Goal: Task Accomplishment & Management: Complete application form

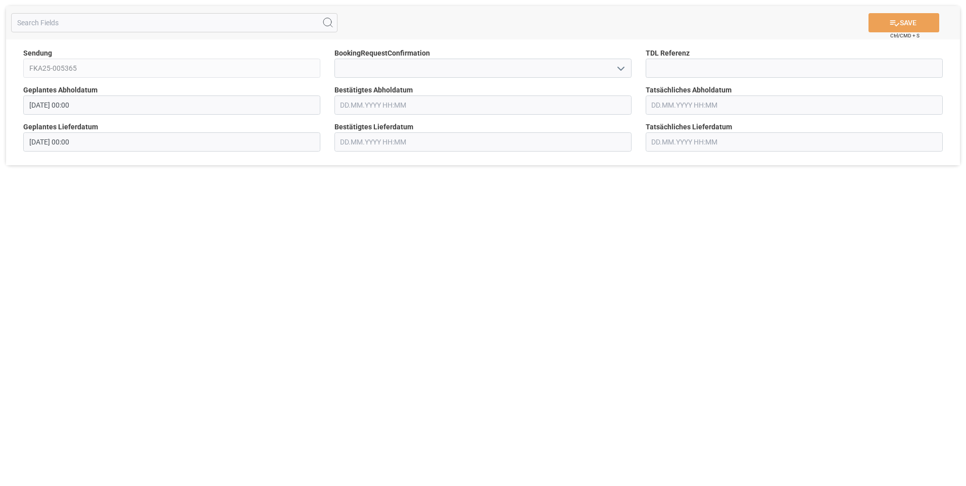
click at [624, 72] on icon "open menu" at bounding box center [621, 69] width 12 height 12
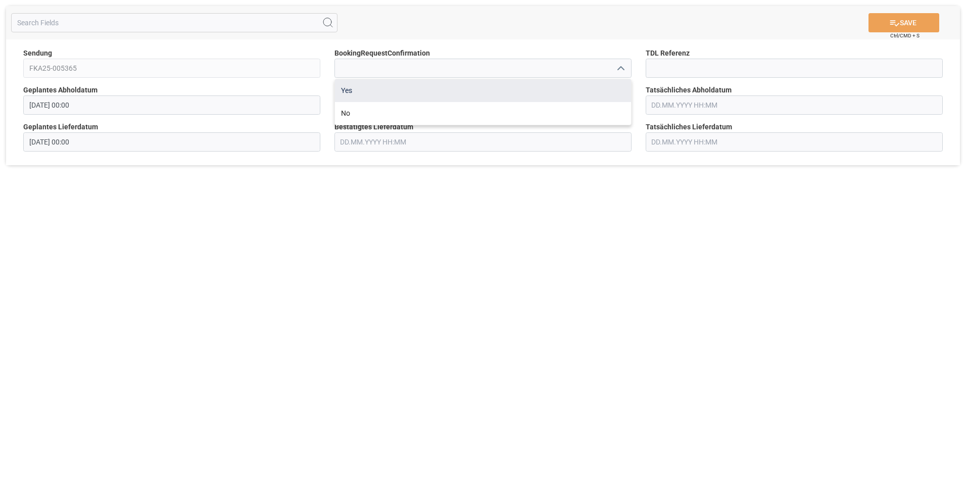
click at [597, 85] on div "Yes" at bounding box center [483, 90] width 296 height 23
type input "Yes"
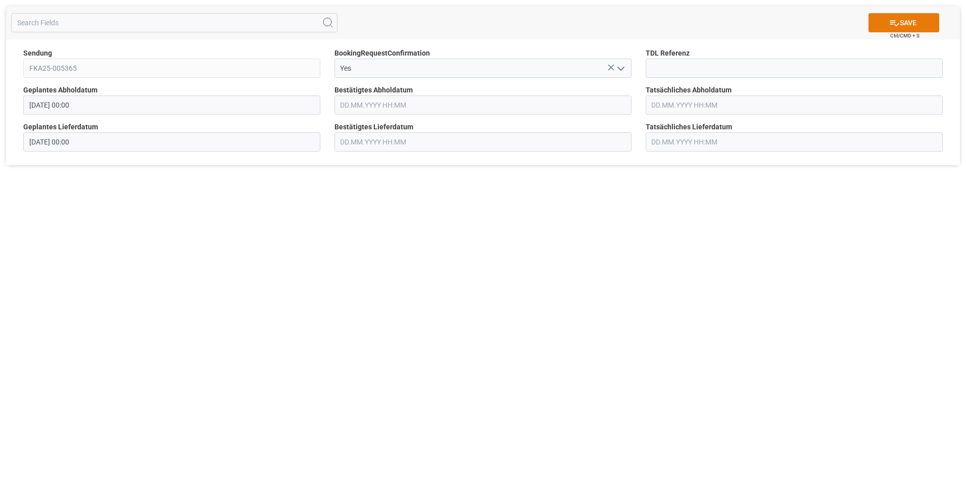
click at [887, 27] on button "SAVE" at bounding box center [904, 22] width 71 height 19
click at [618, 69] on icon "open menu" at bounding box center [621, 69] width 12 height 12
click at [601, 84] on div "Yes" at bounding box center [483, 90] width 296 height 23
type input "Yes"
click at [901, 21] on button "SAVE" at bounding box center [904, 22] width 71 height 19
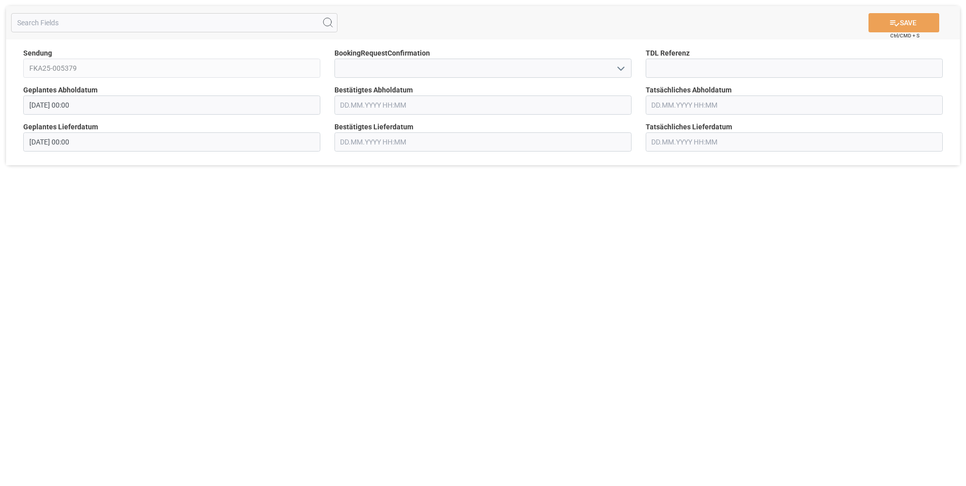
click at [622, 75] on button "open menu" at bounding box center [620, 69] width 15 height 16
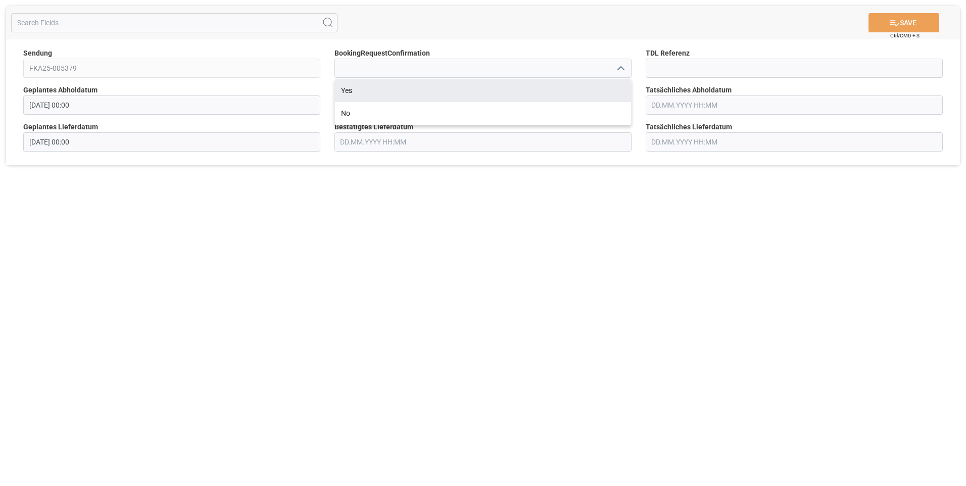
click at [607, 89] on div "Yes" at bounding box center [483, 90] width 296 height 23
type input "Yes"
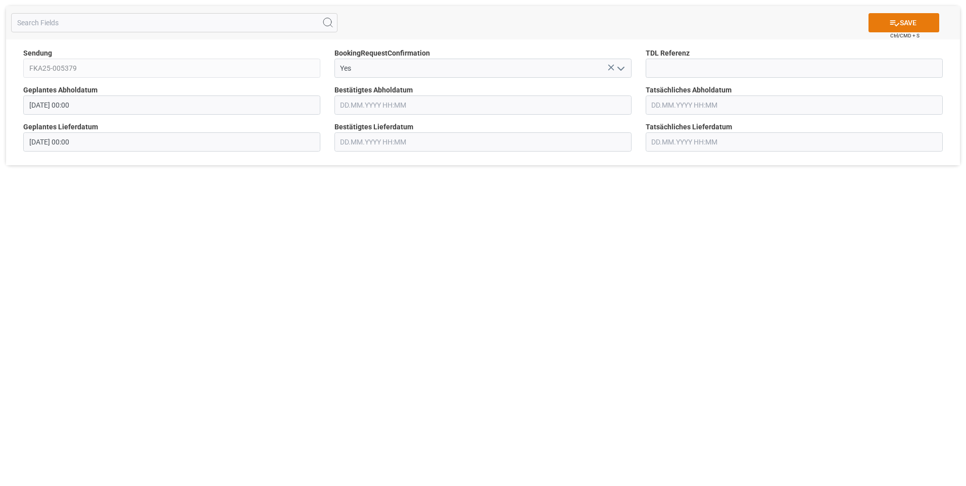
click at [890, 19] on icon at bounding box center [895, 23] width 11 height 11
click at [619, 64] on icon "open menu" at bounding box center [621, 69] width 12 height 12
click at [610, 79] on div "Yes No" at bounding box center [483, 102] width 297 height 47
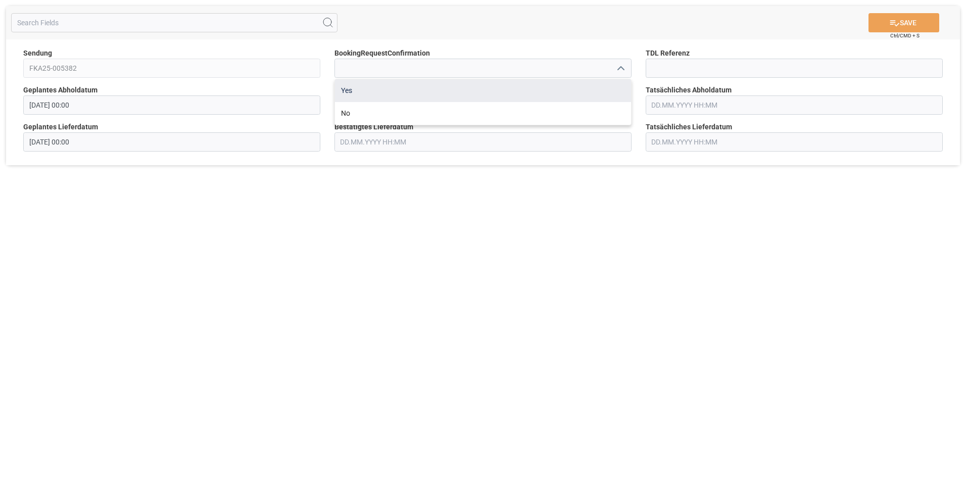
click at [606, 87] on div "Yes" at bounding box center [483, 90] width 296 height 23
type input "Yes"
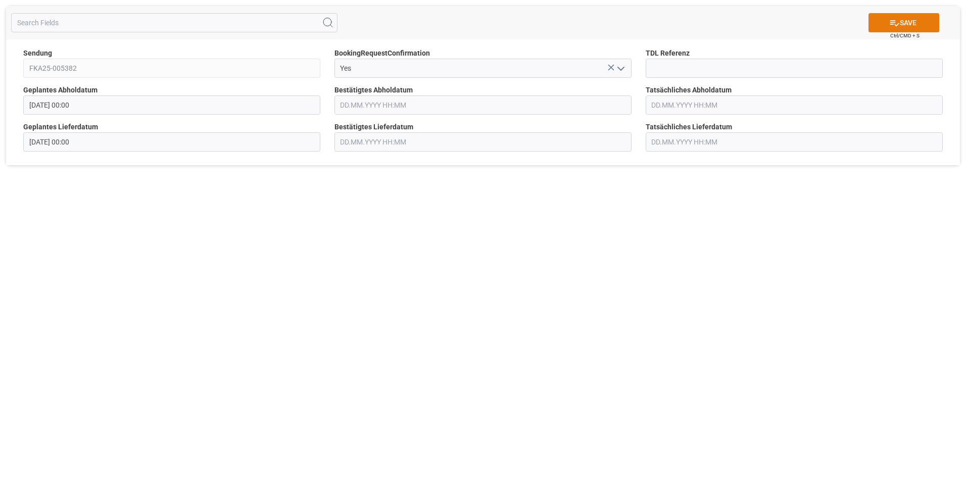
click at [916, 29] on button "SAVE" at bounding box center [904, 22] width 71 height 19
